Goal: Check status: Check status

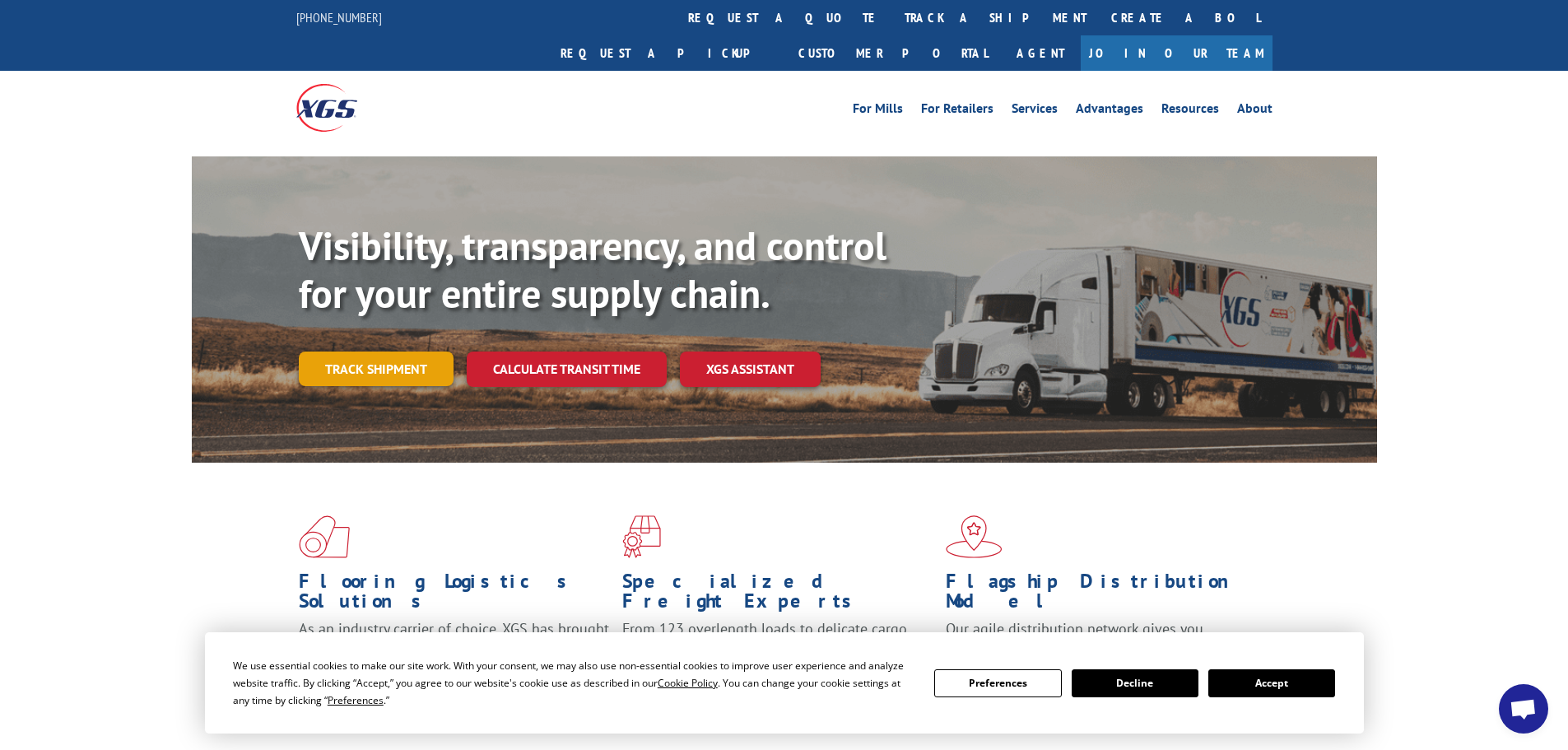
click at [360, 351] on link "Track shipment" at bounding box center [376, 369] width 155 height 35
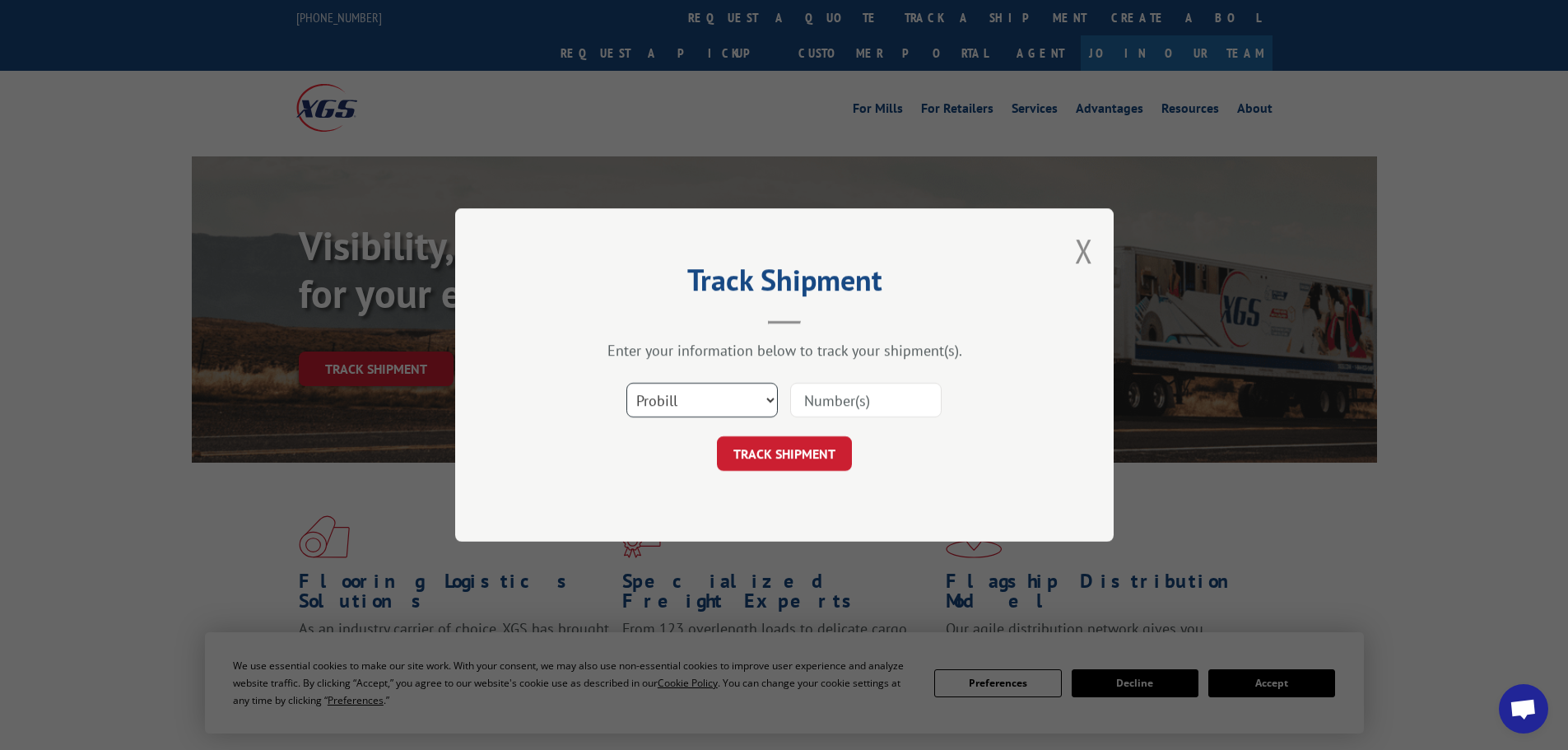
click at [718, 403] on select "Select category... Probill BOL PO" at bounding box center [702, 399] width 152 height 35
select select "bol"
click at [626, 382] on select "Select category... Probill BOL PO" at bounding box center [702, 399] width 152 height 35
click at [821, 398] on input at bounding box center [867, 399] width 152 height 35
paste input "451807"
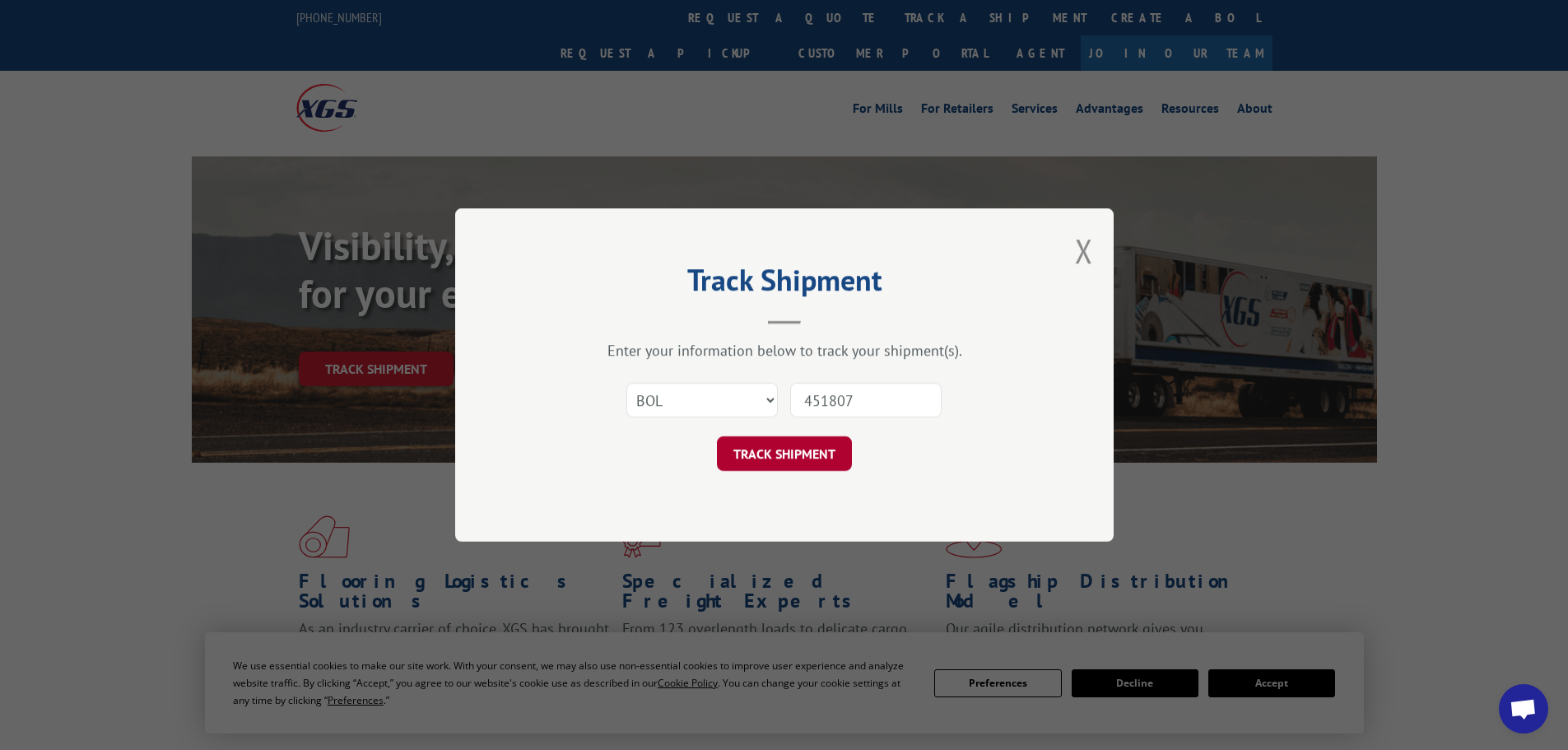
type input "451807"
click at [818, 444] on button "TRACK SHIPMENT" at bounding box center [784, 453] width 135 height 35
